Goal: Information Seeking & Learning: Learn about a topic

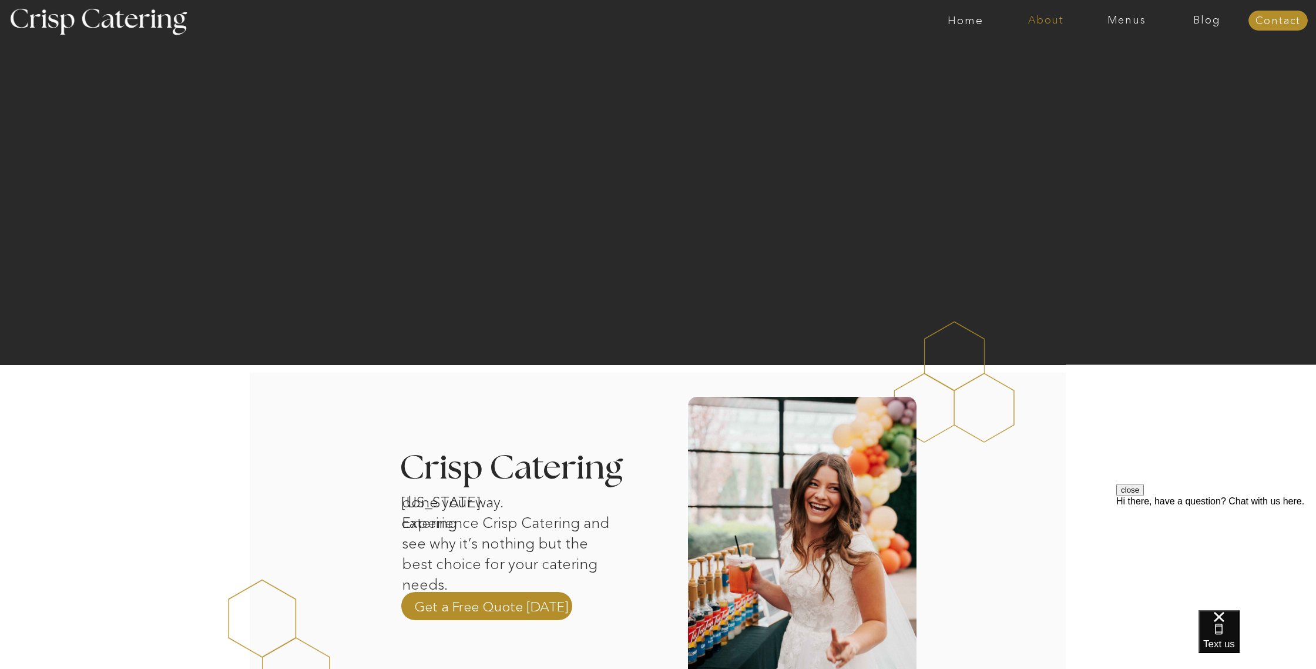
click at [1053, 24] on nav "About" at bounding box center [1046, 21] width 80 height 12
click at [1119, 24] on nav "Menus" at bounding box center [1126, 21] width 80 height 12
click at [1092, 56] on nav "Summer (Mar-Aug)" at bounding box center [1130, 53] width 105 height 11
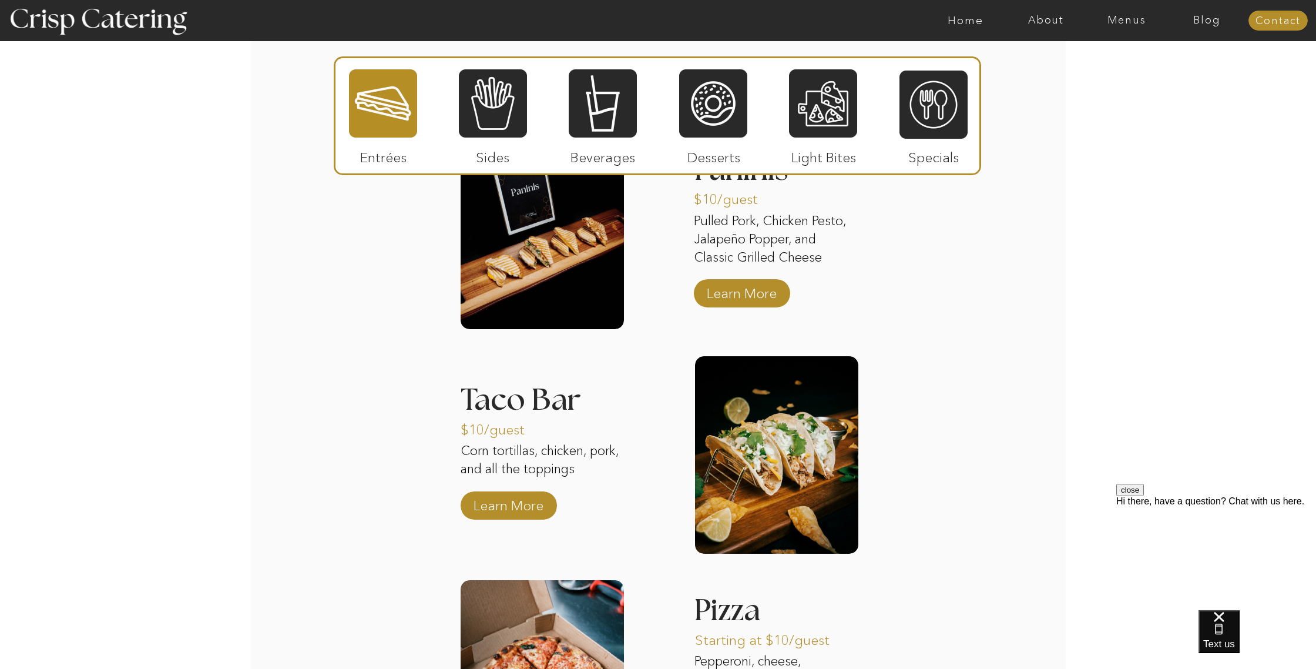
scroll to position [1194, 0]
click at [805, 118] on div at bounding box center [823, 103] width 68 height 71
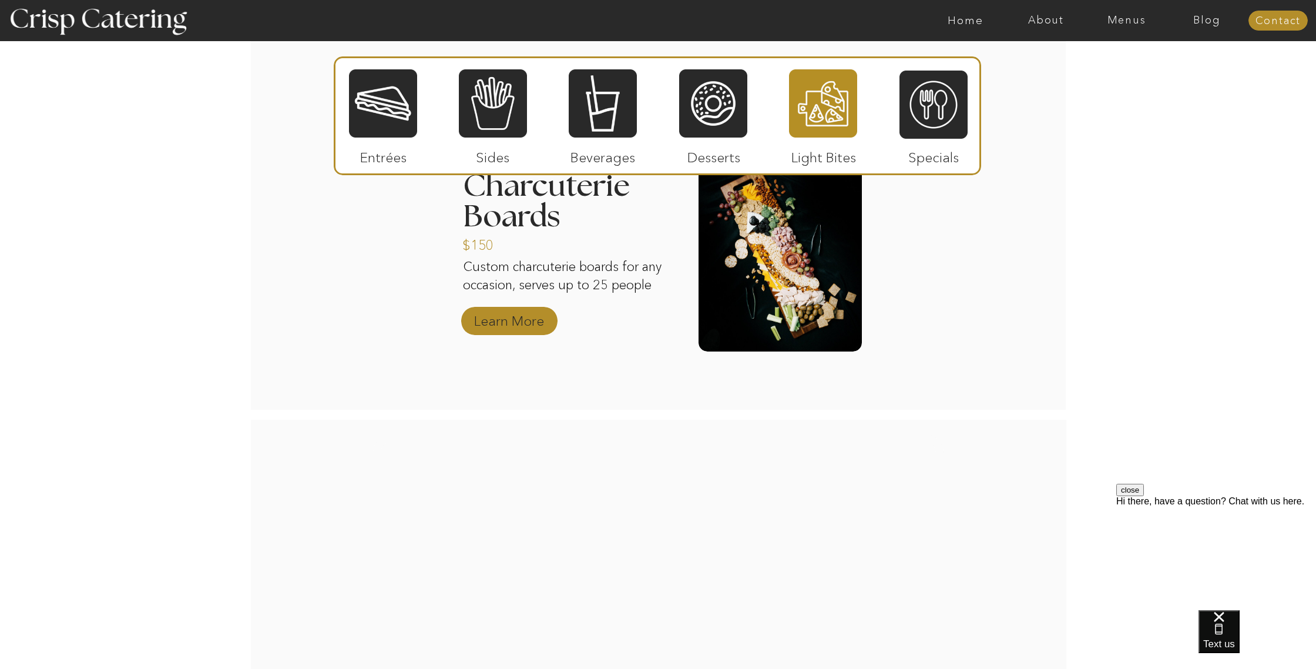
click at [529, 324] on p "Learn More" at bounding box center [509, 318] width 78 height 34
